Goal: Information Seeking & Learning: Understand process/instructions

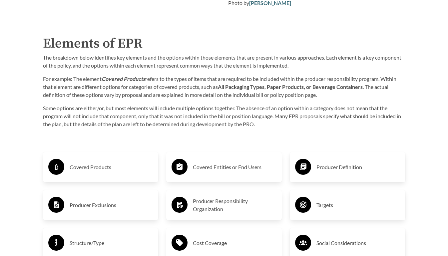
scroll to position [961, 0]
click at [84, 169] on h3 "Covered Products" at bounding box center [112, 167] width 84 height 11
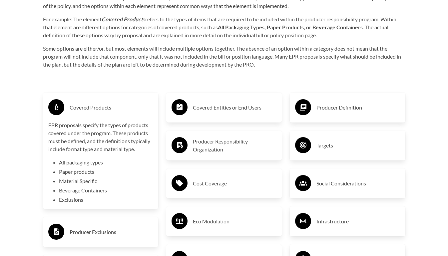
scroll to position [1027, 0]
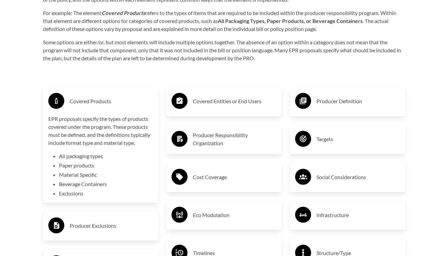
click at [87, 99] on h3 "Covered Products" at bounding box center [112, 101] width 84 height 11
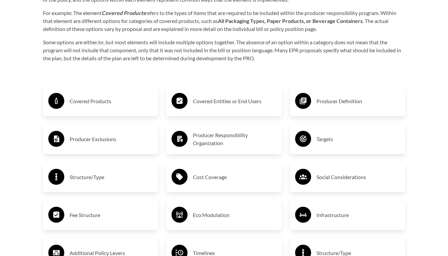
click at [82, 141] on h3 "Producer Exclusions" at bounding box center [112, 139] width 84 height 11
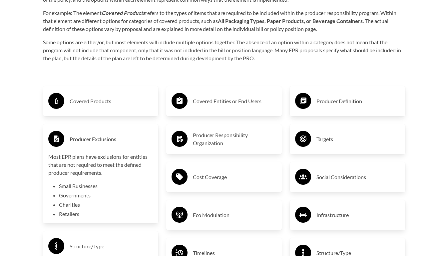
click at [84, 138] on h3 "Producer Exclusions" at bounding box center [112, 139] width 84 height 11
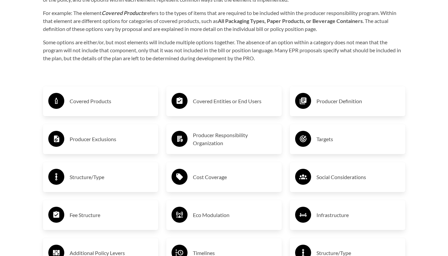
click at [192, 100] on div "Covered Entities or End Users" at bounding box center [224, 101] width 105 height 19
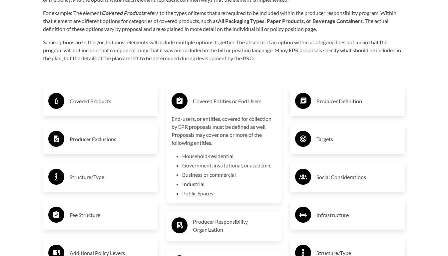
click at [192, 100] on div "Covered Entities or End Users" at bounding box center [224, 101] width 105 height 19
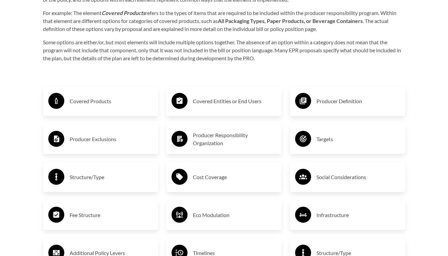
click at [327, 104] on h3 "Producer Definition" at bounding box center [359, 101] width 84 height 11
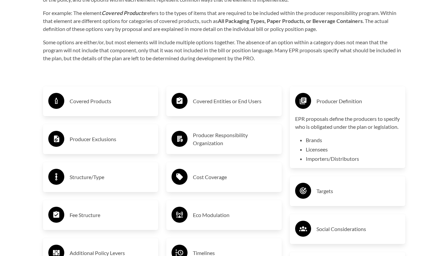
click at [327, 104] on h3 "Producer Definition" at bounding box center [359, 101] width 84 height 11
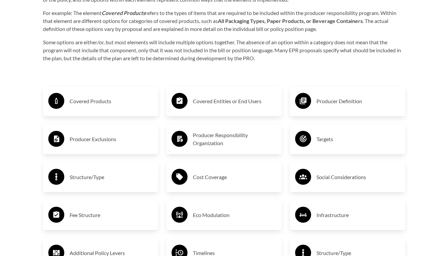
click at [214, 141] on h3 "Producer Responsibility Organization" at bounding box center [235, 139] width 84 height 16
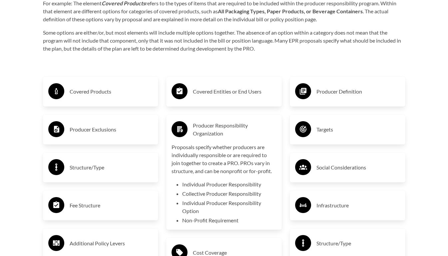
scroll to position [1055, 0]
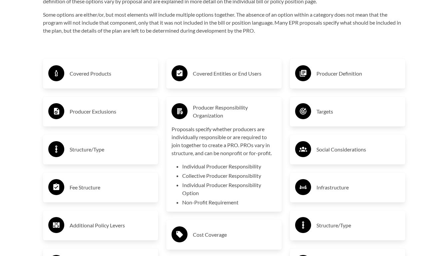
click at [215, 107] on h3 "Producer Responsibility Organization" at bounding box center [235, 112] width 84 height 16
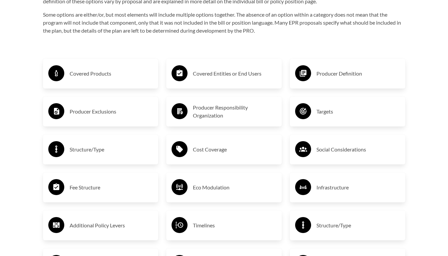
click at [319, 105] on div "Targets" at bounding box center [347, 111] width 105 height 19
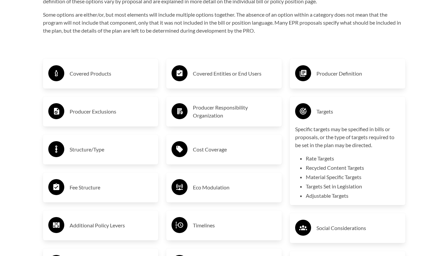
click at [319, 105] on div "Targets" at bounding box center [347, 111] width 105 height 19
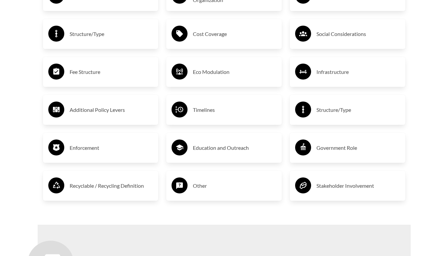
scroll to position [1171, 0]
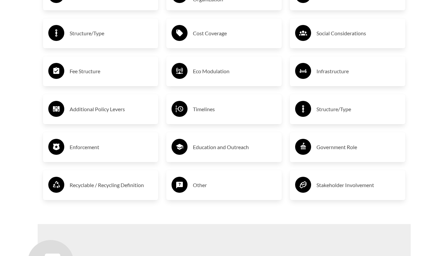
click at [186, 114] on circle at bounding box center [180, 109] width 16 height 16
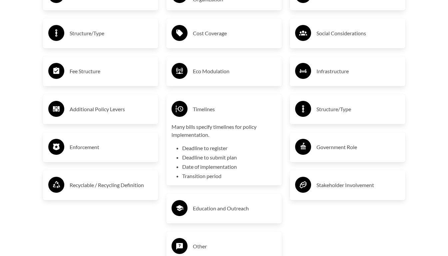
click at [186, 114] on circle at bounding box center [180, 109] width 16 height 16
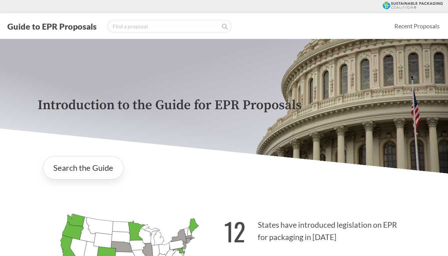
scroll to position [0, 0]
